Goal: Communication & Community: Answer question/provide support

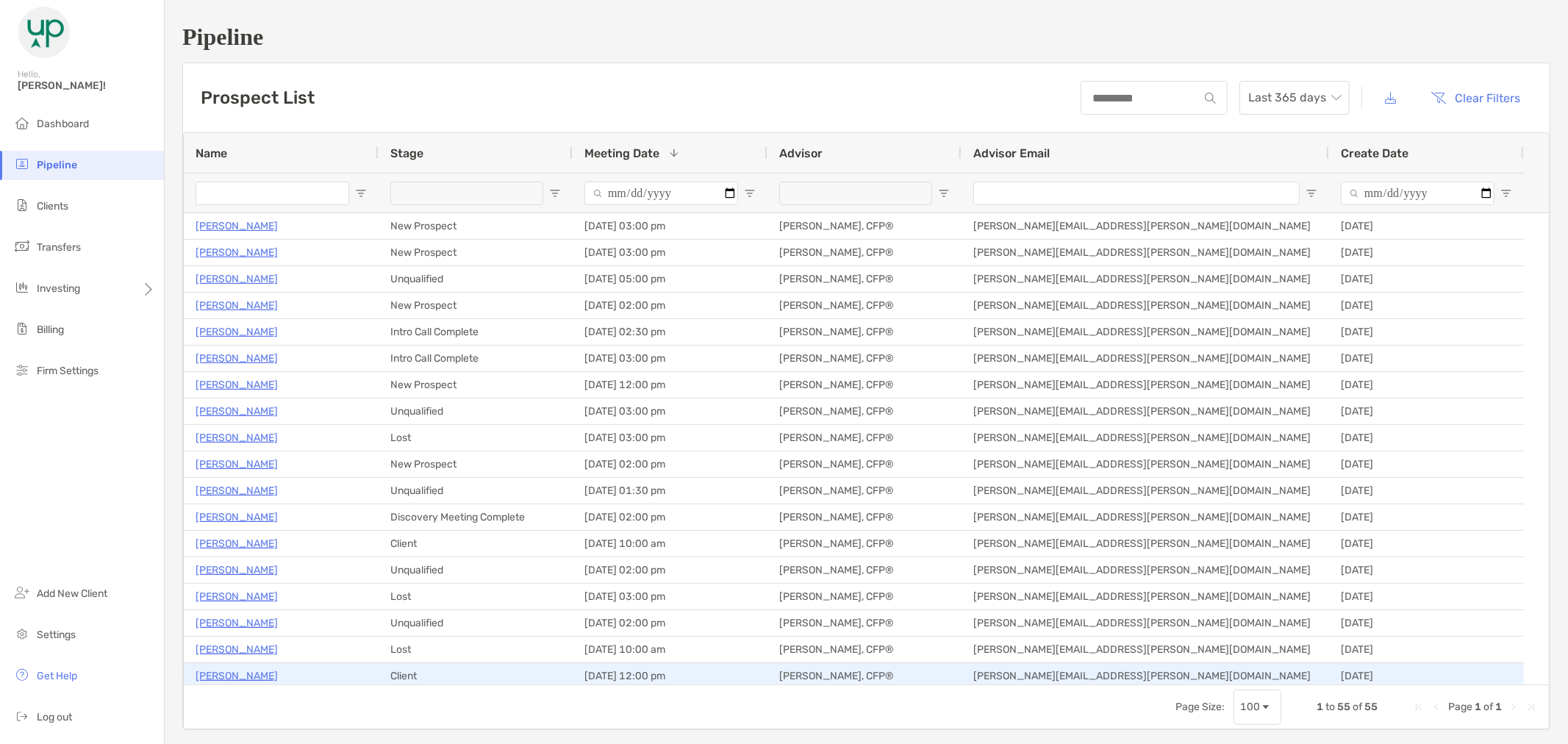
click at [228, 672] on p "[PERSON_NAME]" at bounding box center [237, 676] width 82 height 19
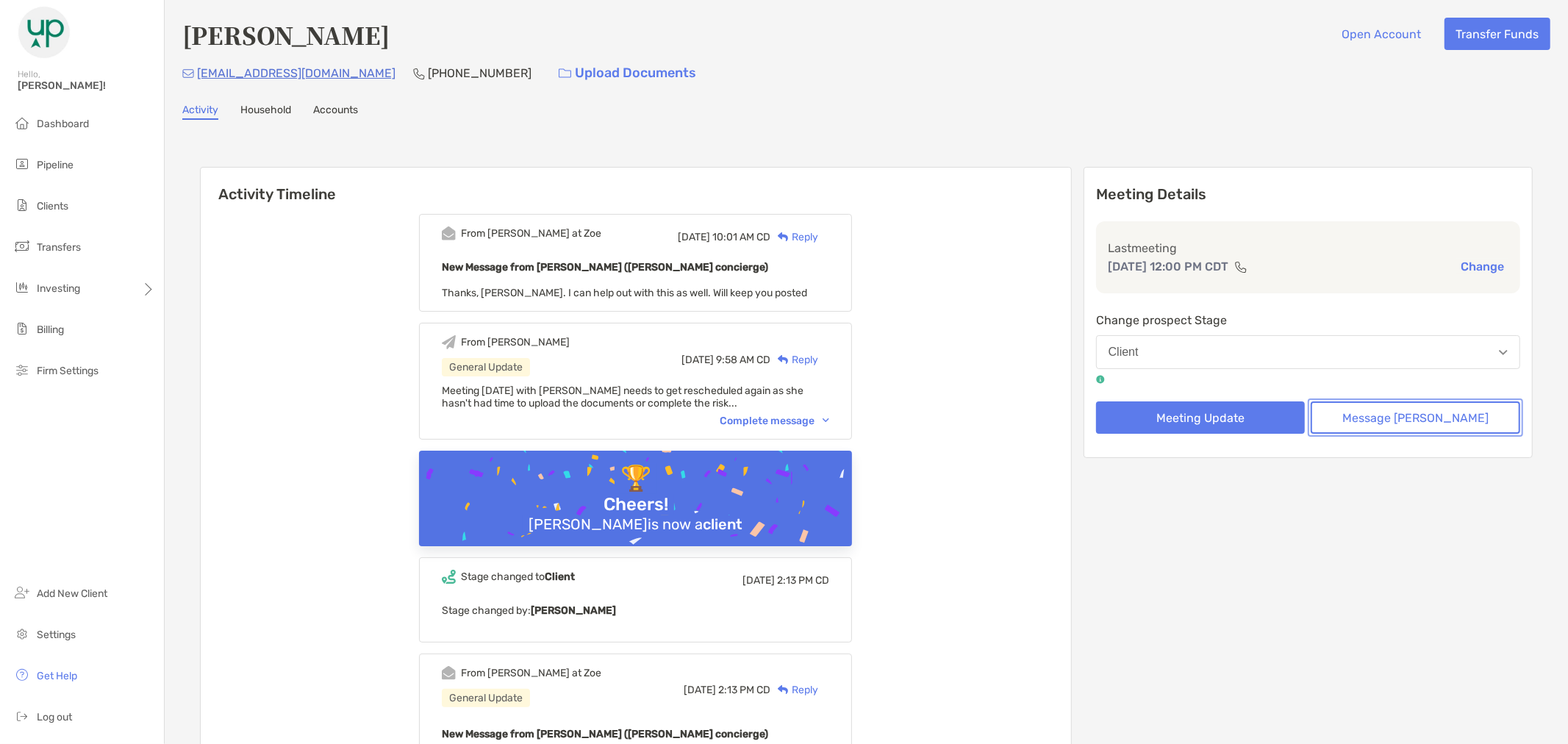
click at [1420, 420] on button "Message [PERSON_NAME]" at bounding box center [1415, 418] width 209 height 33
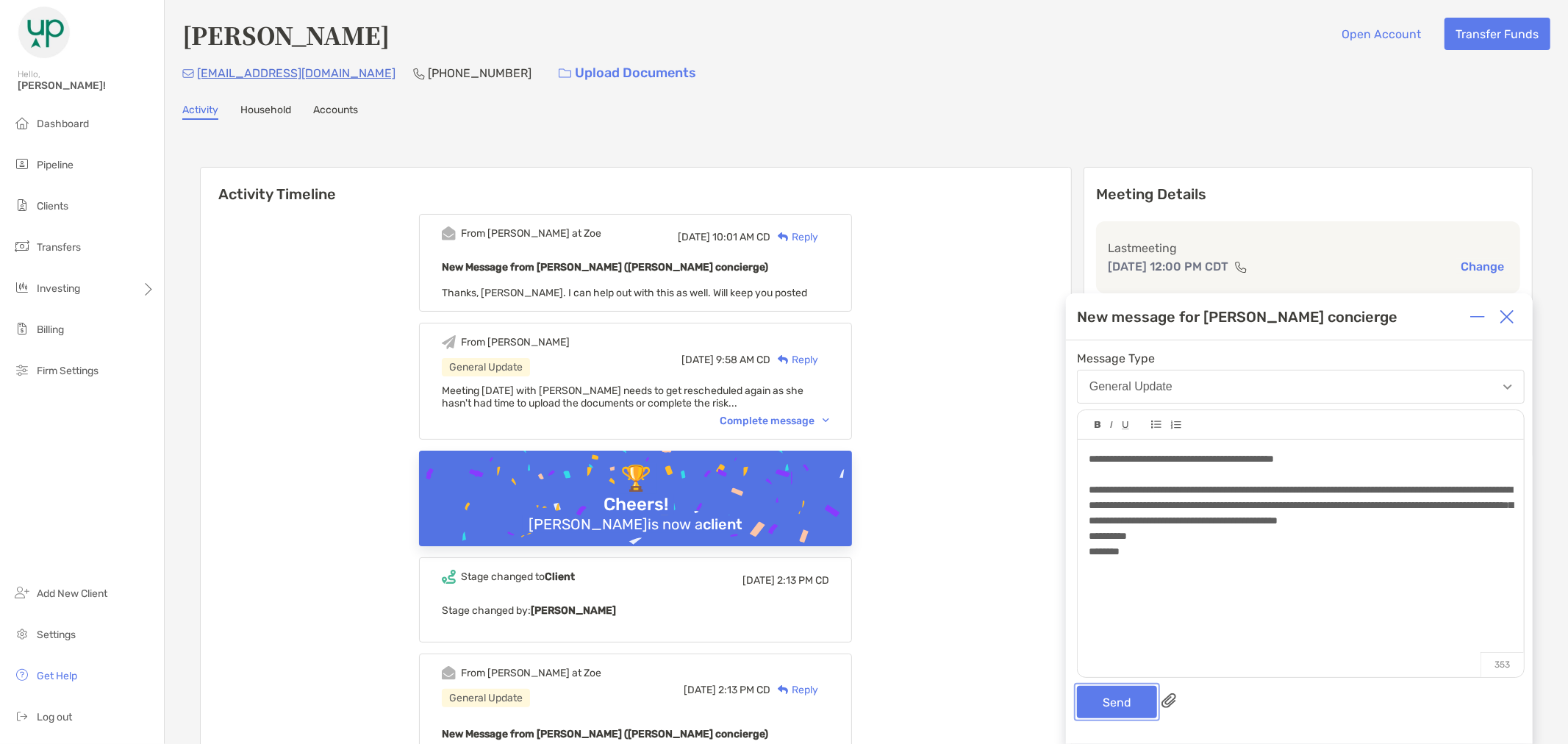
click at [1110, 706] on button "Send" at bounding box center [1117, 702] width 80 height 33
